Goal: Transaction & Acquisition: Purchase product/service

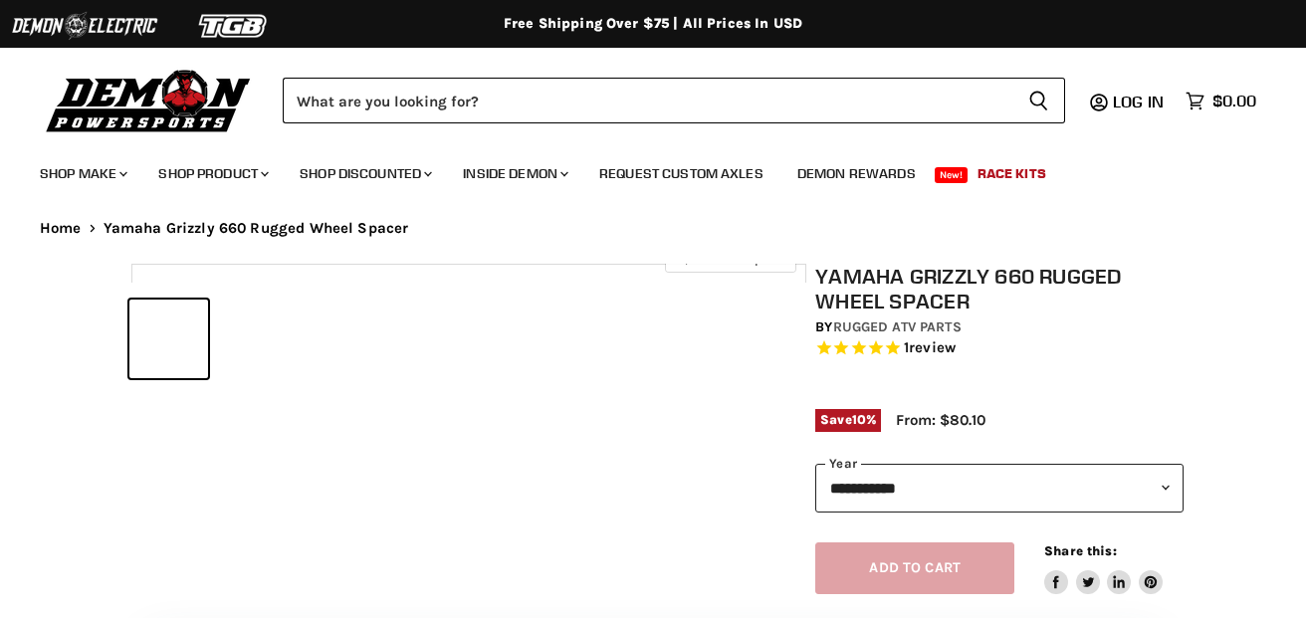
select select "******"
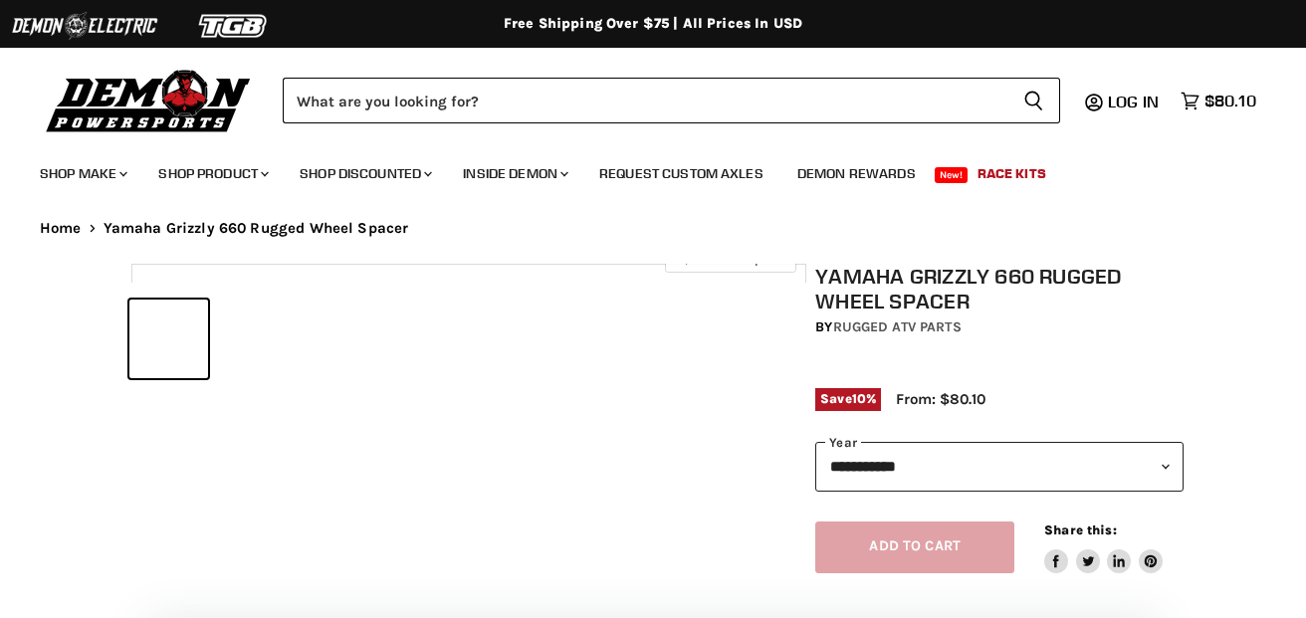
select select "******"
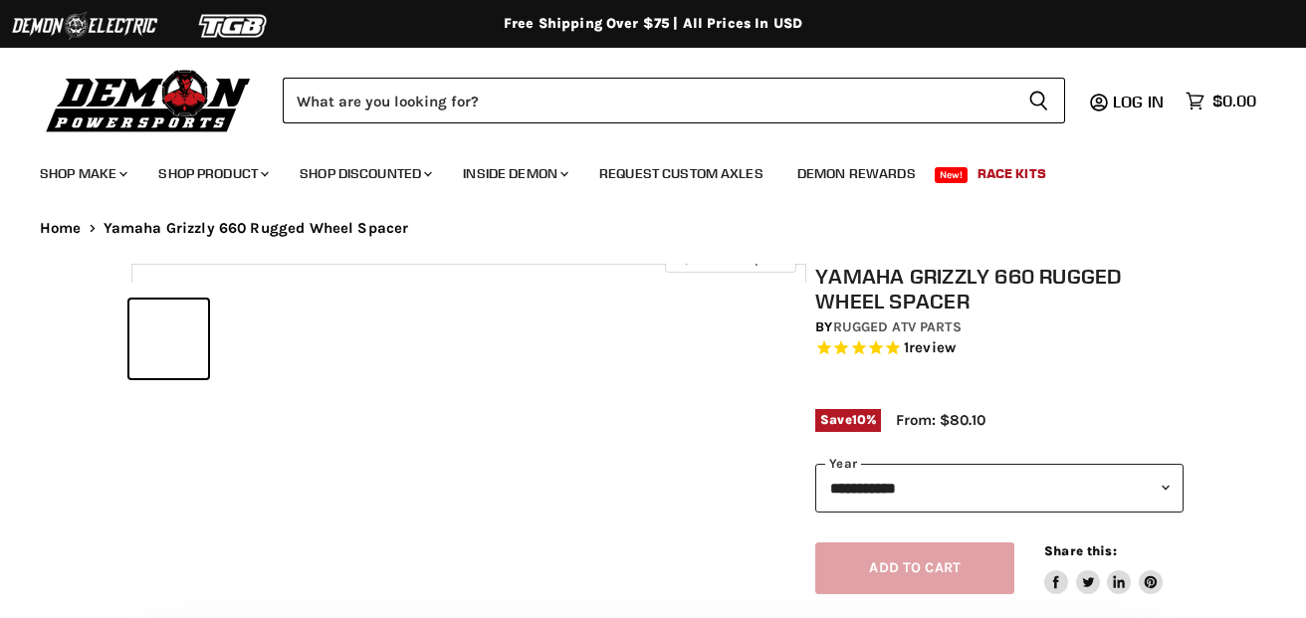
select select "******"
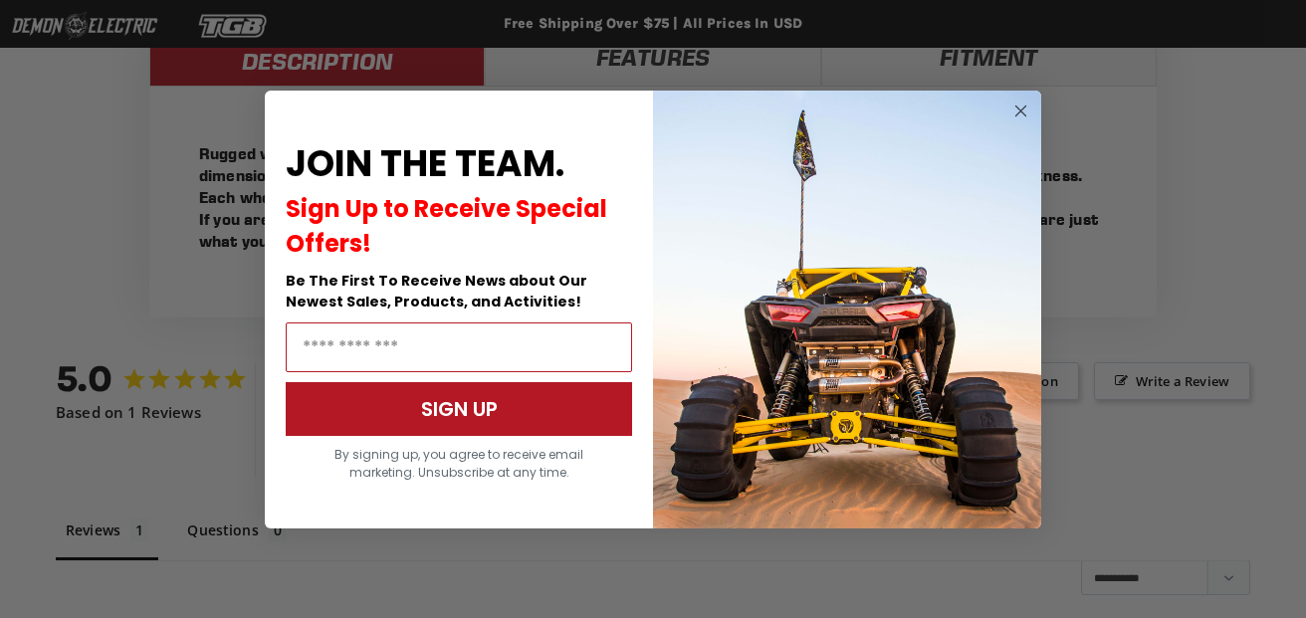
scroll to position [1237, 0]
